Goal: Task Accomplishment & Management: Use online tool/utility

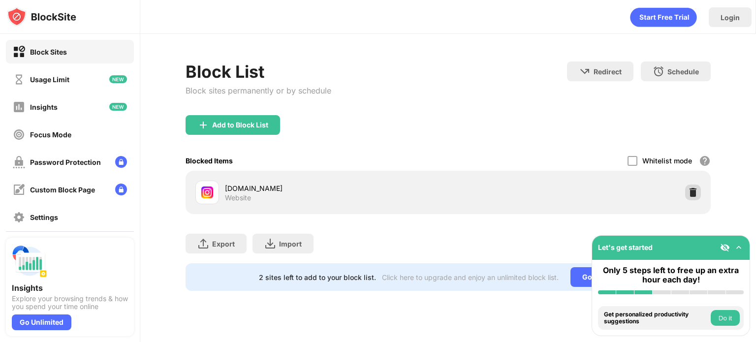
click at [697, 197] on div at bounding box center [693, 193] width 16 height 16
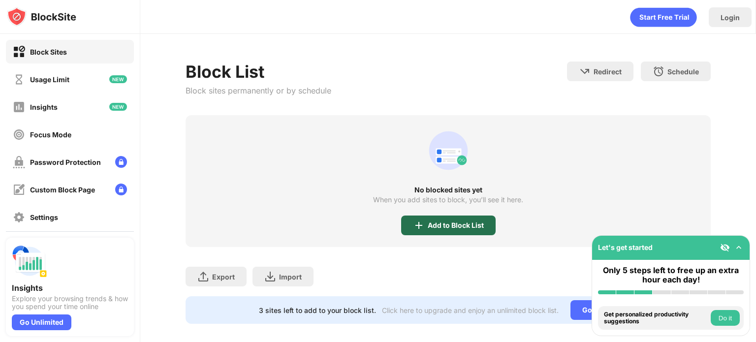
click at [490, 227] on div "Add to Block List" at bounding box center [448, 226] width 94 height 20
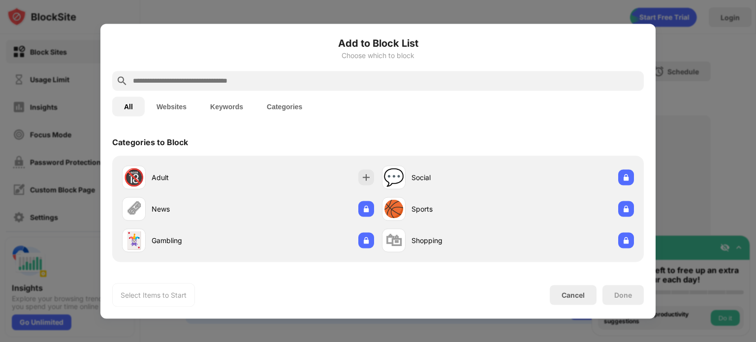
click at [179, 103] on button "Websites" at bounding box center [172, 106] width 54 height 20
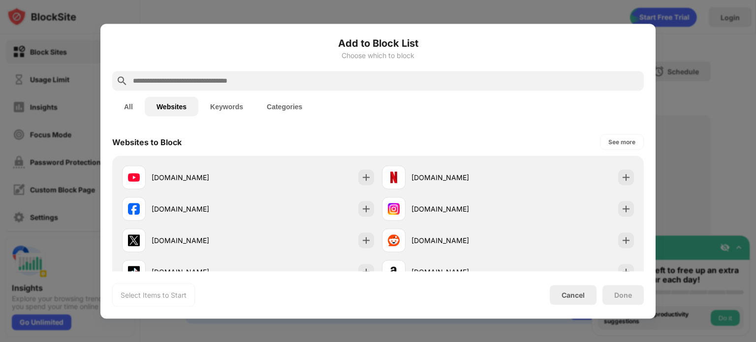
click at [179, 103] on button "Websites" at bounding box center [172, 106] width 54 height 20
click at [170, 104] on button "Websites" at bounding box center [172, 106] width 54 height 20
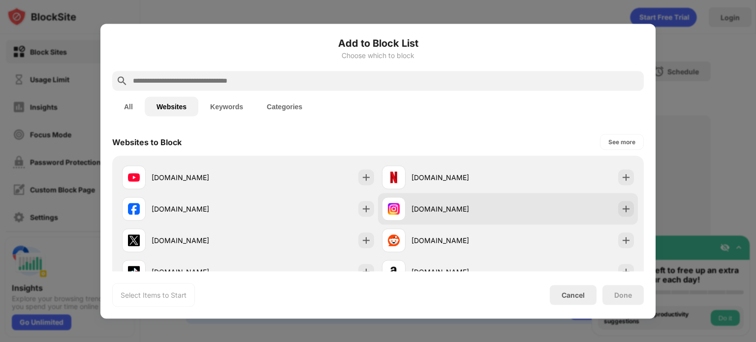
click at [434, 199] on div "[DOMAIN_NAME]" at bounding box center [445, 209] width 126 height 24
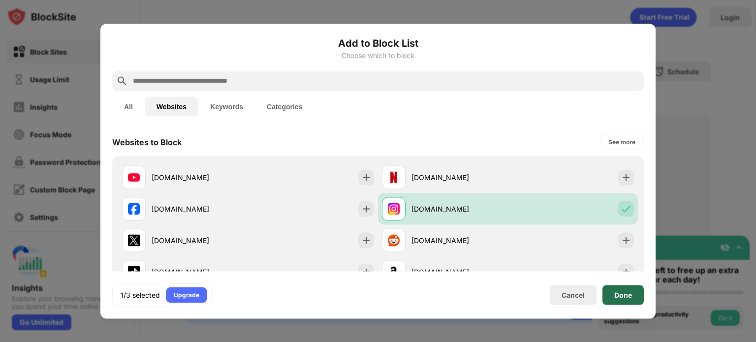
click at [620, 285] on div "Done" at bounding box center [622, 295] width 41 height 20
